Goal: Task Accomplishment & Management: Manage account settings

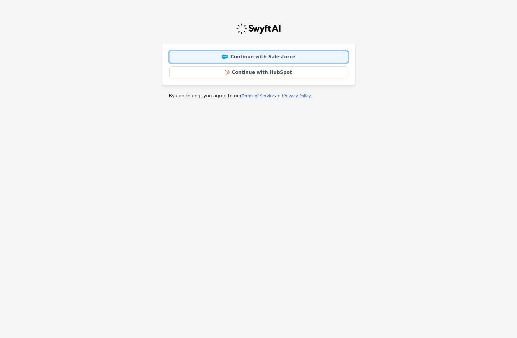
click at [246, 56] on link "Continue with Salesforce" at bounding box center [258, 57] width 179 height 12
